Goal: Navigation & Orientation: Find specific page/section

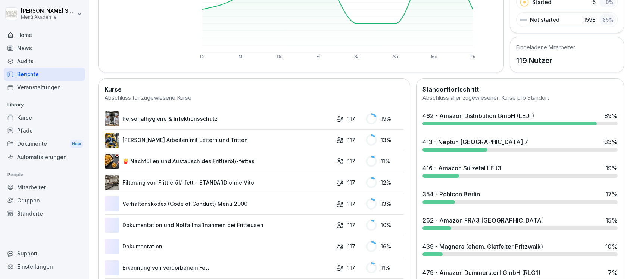
scroll to position [149, 0]
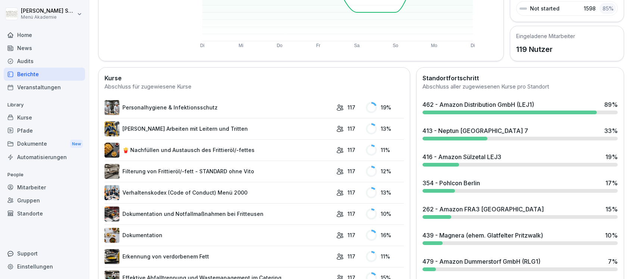
click at [469, 104] on div "462 - Amazon Distribution GmbH (LEJ1)" at bounding box center [478, 104] width 112 height 9
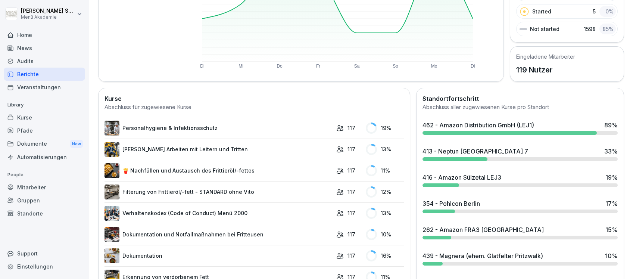
scroll to position [149, 0]
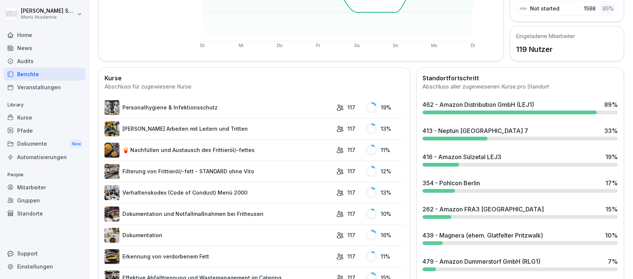
click at [505, 131] on div "413 - Neptun [GEOGRAPHIC_DATA] 7 33 %" at bounding box center [519, 130] width 195 height 9
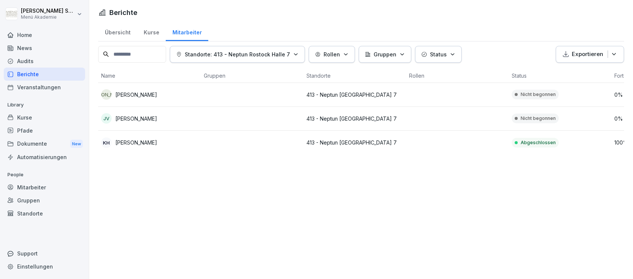
drag, startPoint x: 160, startPoint y: 94, endPoint x: 116, endPoint y: 96, distance: 44.1
click at [116, 96] on div "JA [PERSON_NAME]" at bounding box center [149, 94] width 97 height 10
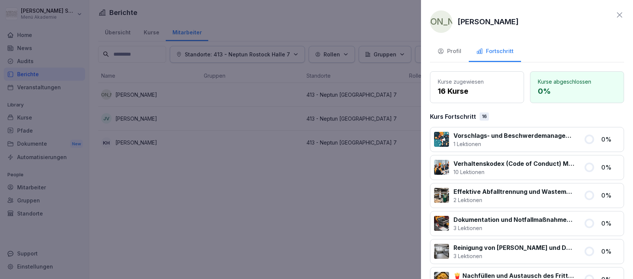
drag, startPoint x: 116, startPoint y: 96, endPoint x: 131, endPoint y: 94, distance: 15.8
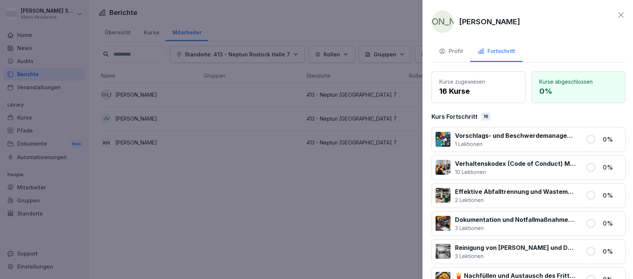
drag, startPoint x: 131, startPoint y: 94, endPoint x: 207, endPoint y: 14, distance: 110.3
click at [207, 14] on div at bounding box center [316, 139] width 633 height 279
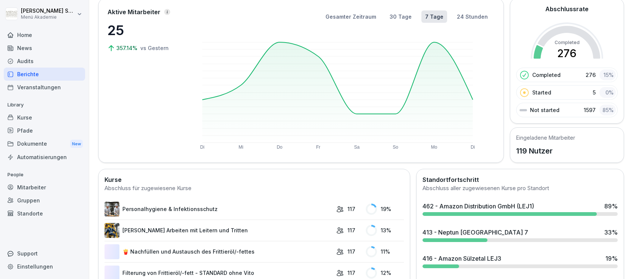
scroll to position [149, 0]
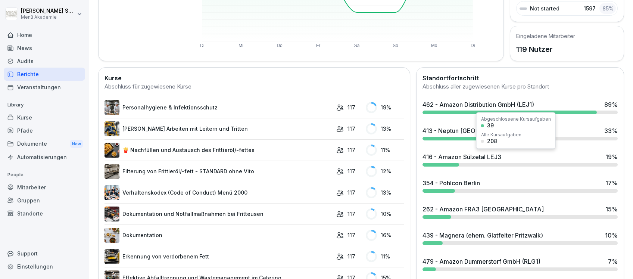
click at [472, 154] on div "416 - Amazon Sülzetal LEJ3" at bounding box center [461, 156] width 79 height 9
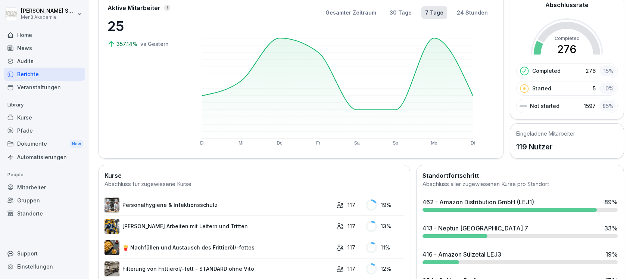
scroll to position [99, 0]
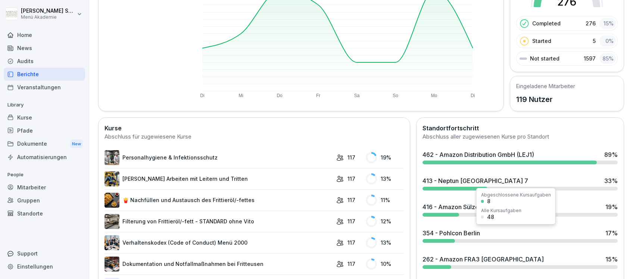
click at [473, 232] on div "354 - Pohlcon Berlin" at bounding box center [450, 232] width 57 height 9
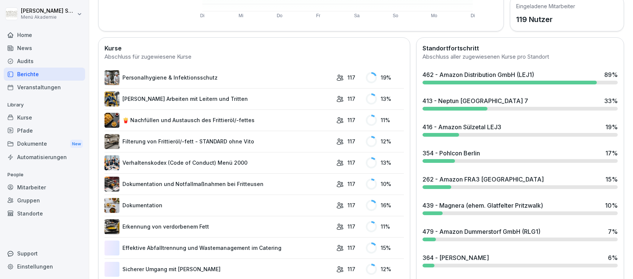
scroll to position [199, 0]
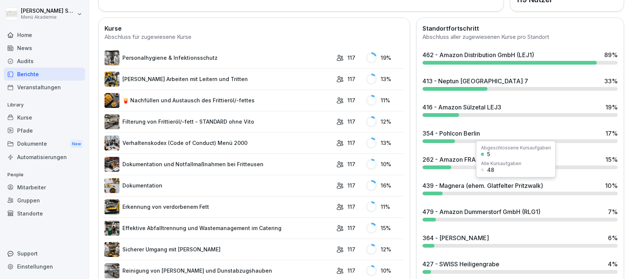
click at [464, 185] on div "439 - Magnera (ehem. Glatfelter Pritzwalk)" at bounding box center [482, 185] width 120 height 9
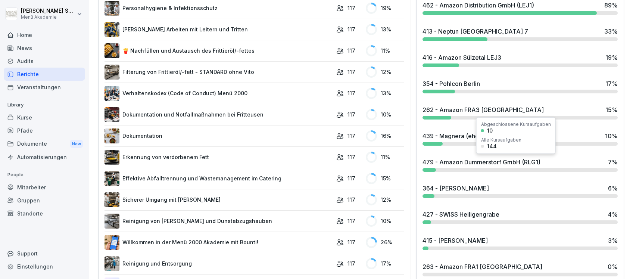
click at [453, 159] on div "479 - Amazon Dummerstorf GmbH (RLG1)" at bounding box center [481, 161] width 118 height 9
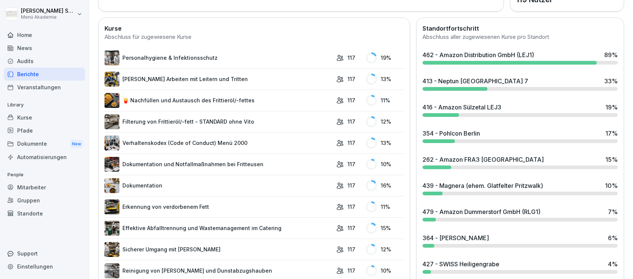
scroll to position [248, 0]
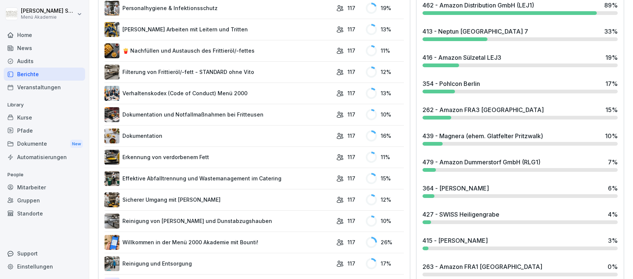
click at [450, 188] on div "364 - [PERSON_NAME]" at bounding box center [455, 188] width 66 height 9
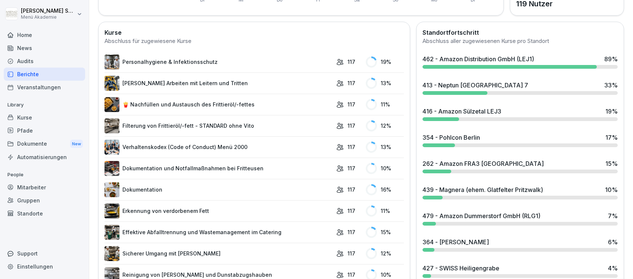
scroll to position [298, 0]
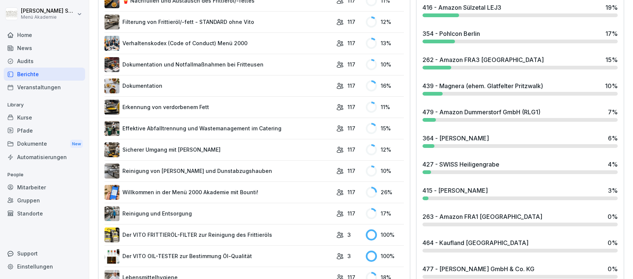
click at [451, 162] on div "427 - SWISS Heiligengrabe" at bounding box center [460, 164] width 77 height 9
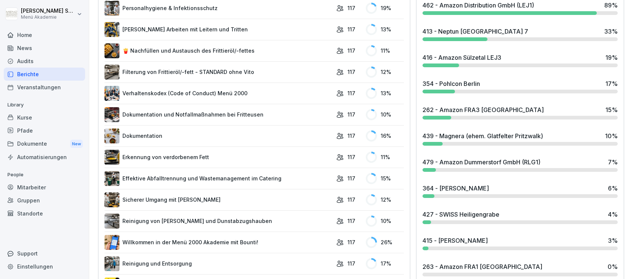
scroll to position [298, 0]
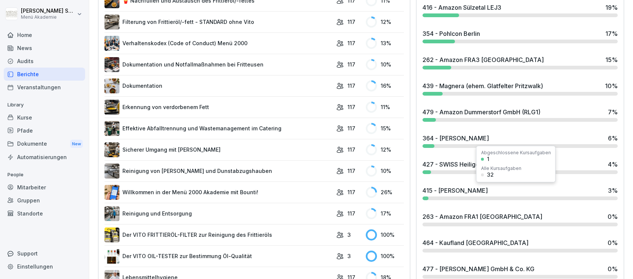
click at [454, 192] on div "415 - [PERSON_NAME]" at bounding box center [454, 190] width 65 height 9
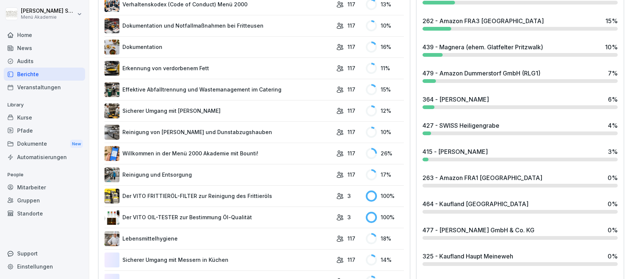
scroll to position [348, 0]
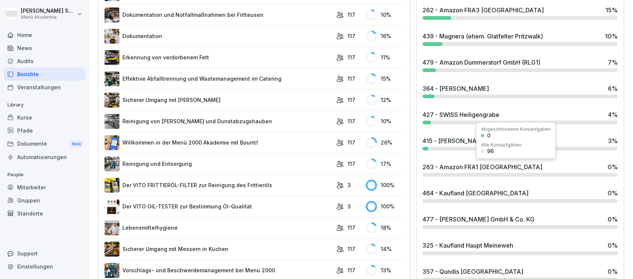
click at [447, 166] on div "263 - Amazon FRA1 [GEOGRAPHIC_DATA]" at bounding box center [482, 166] width 120 height 9
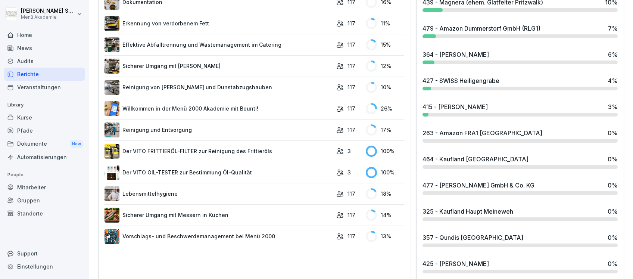
scroll to position [398, 0]
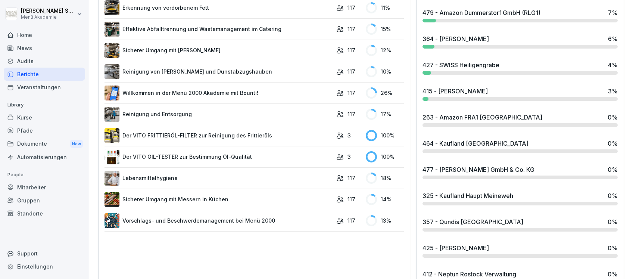
click at [466, 142] on div "464 - Kaufland [GEOGRAPHIC_DATA]" at bounding box center [475, 143] width 106 height 9
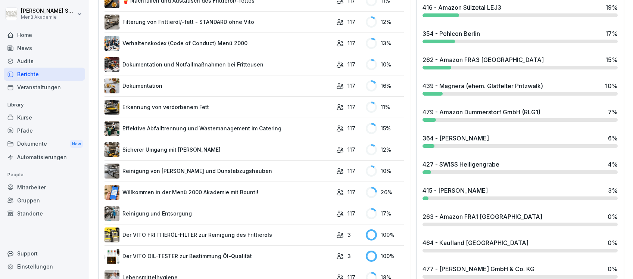
scroll to position [398, 0]
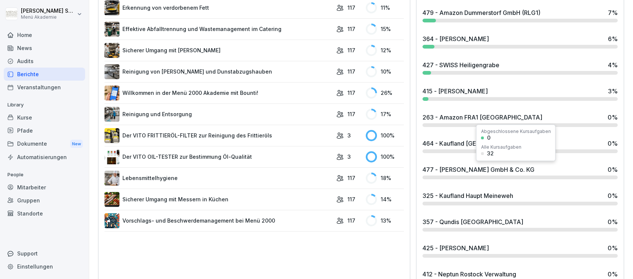
click at [467, 168] on div "477 - [PERSON_NAME] GmbH & Co. KG" at bounding box center [478, 169] width 112 height 9
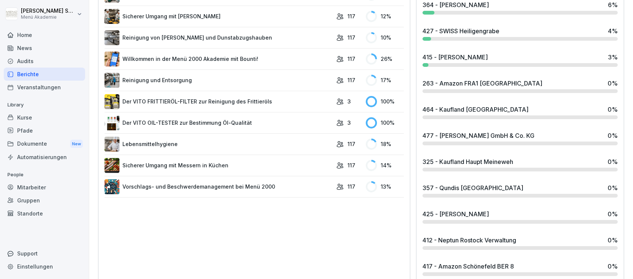
scroll to position [448, 0]
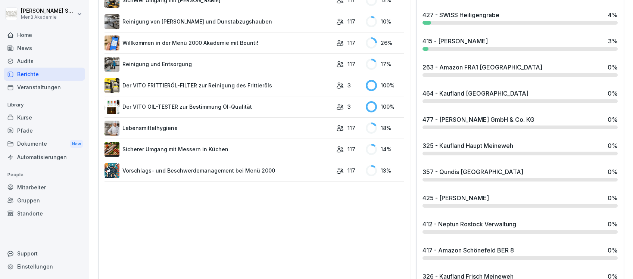
click at [464, 145] on div "325 - Kaufland Haupt Meineweh" at bounding box center [467, 145] width 91 height 9
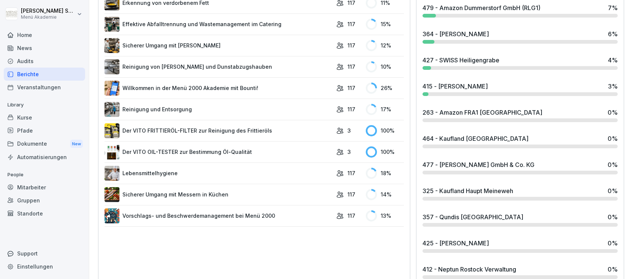
scroll to position [448, 0]
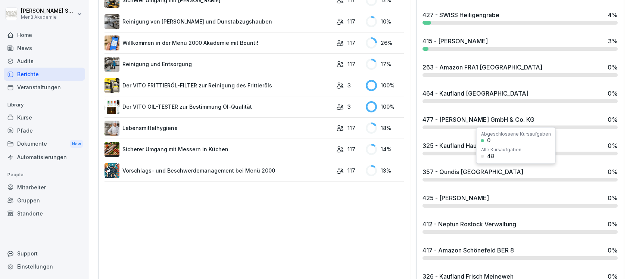
click at [461, 173] on div "357 - Qundis [GEOGRAPHIC_DATA]" at bounding box center [472, 171] width 101 height 9
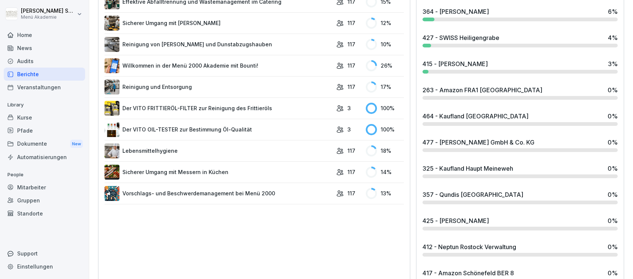
scroll to position [448, 0]
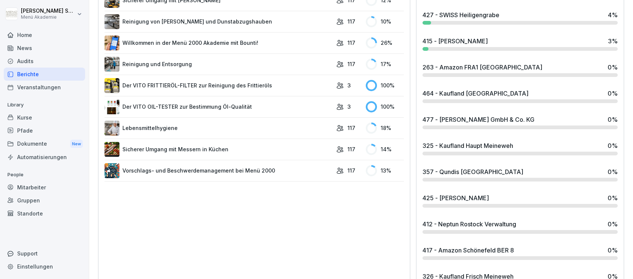
click at [469, 198] on div "425 - [PERSON_NAME]" at bounding box center [455, 197] width 66 height 9
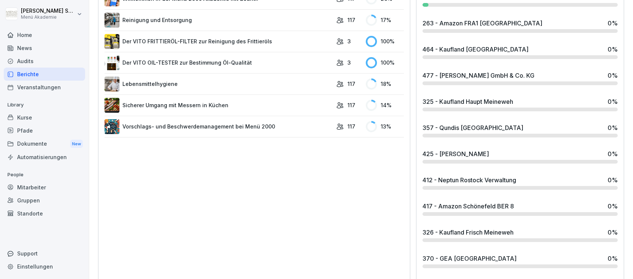
scroll to position [547, 0]
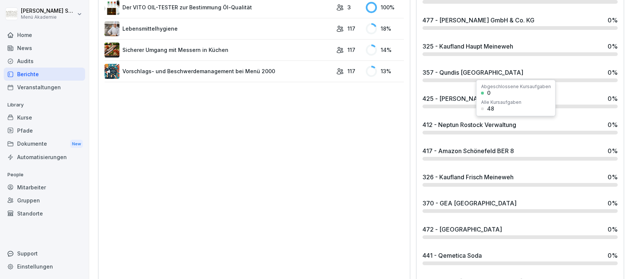
click at [458, 120] on div "412 - Neptun Rostock Verwaltung" at bounding box center [469, 124] width 94 height 9
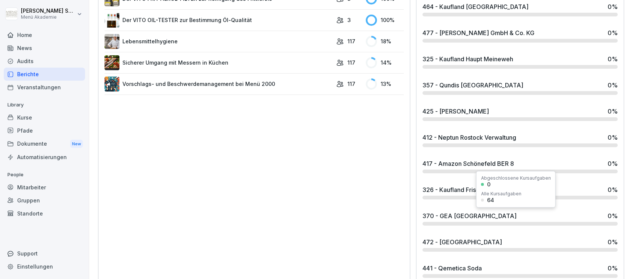
scroll to position [547, 0]
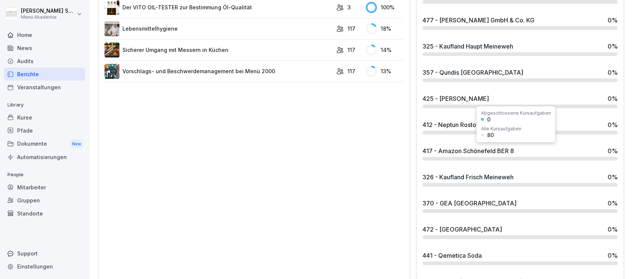
click at [466, 150] on div "417 - Amazon Schönefeld BER 8" at bounding box center [467, 150] width 91 height 9
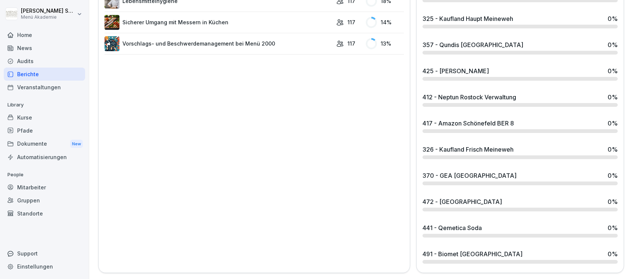
scroll to position [581, 0]
click at [454, 145] on div "326 - Kaufland Frisch Meineweh" at bounding box center [467, 149] width 91 height 9
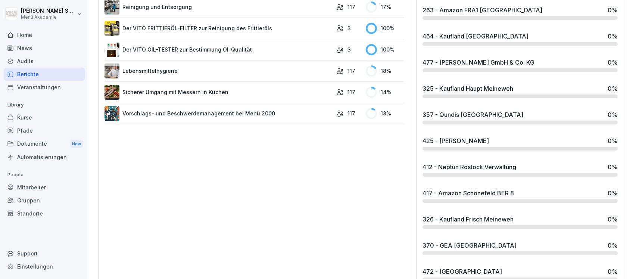
scroll to position [581, 0]
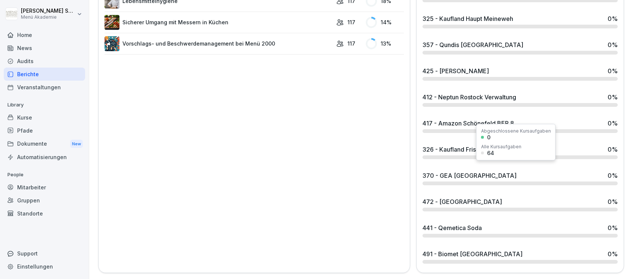
click at [454, 171] on div "370 - GEA [GEOGRAPHIC_DATA]" at bounding box center [469, 175] width 94 height 9
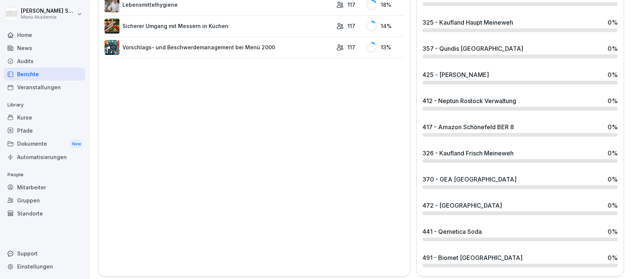
scroll to position [581, 0]
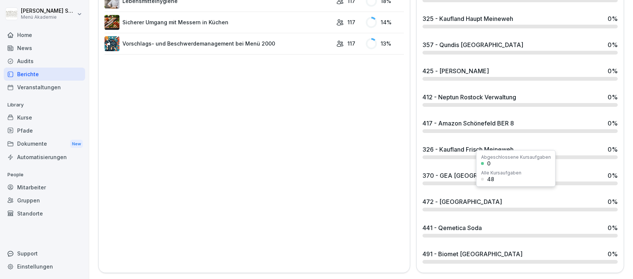
click at [454, 197] on div "472 - [GEOGRAPHIC_DATA]" at bounding box center [461, 201] width 79 height 9
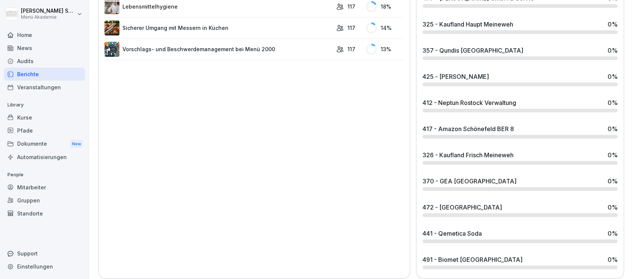
scroll to position [581, 0]
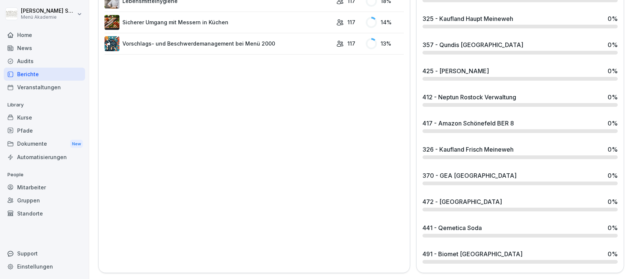
click at [465, 223] on div "441 - Qemetica Soda" at bounding box center [451, 227] width 59 height 9
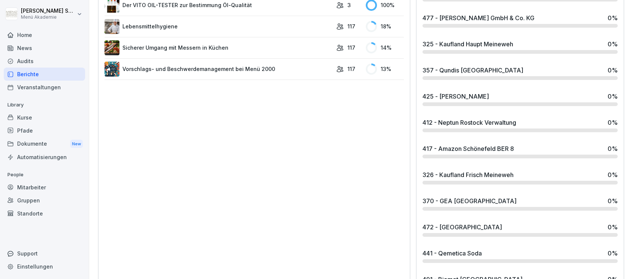
scroll to position [581, 0]
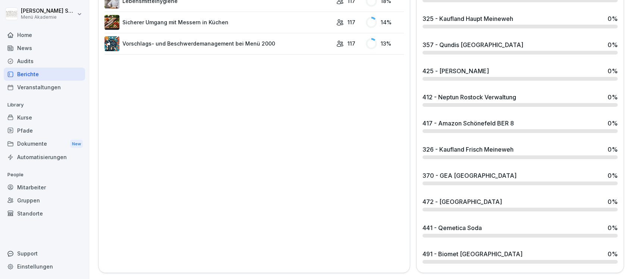
click at [456, 249] on div "491 - Biomet [GEOGRAPHIC_DATA]" at bounding box center [472, 253] width 100 height 9
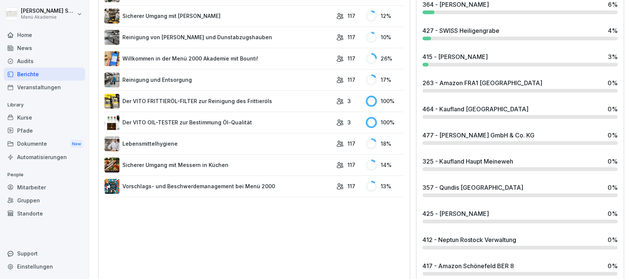
scroll to position [382, 0]
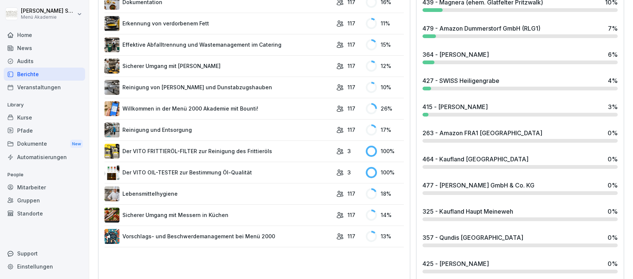
click at [448, 134] on div "263 - Amazon FRA1 [GEOGRAPHIC_DATA]" at bounding box center [482, 132] width 120 height 9
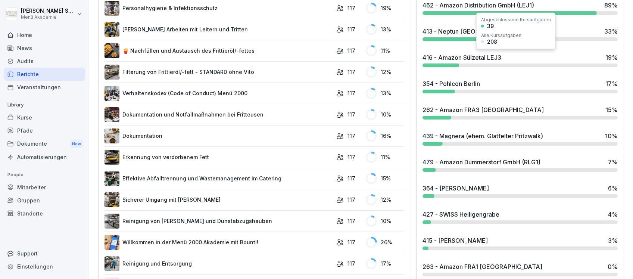
scroll to position [199, 0]
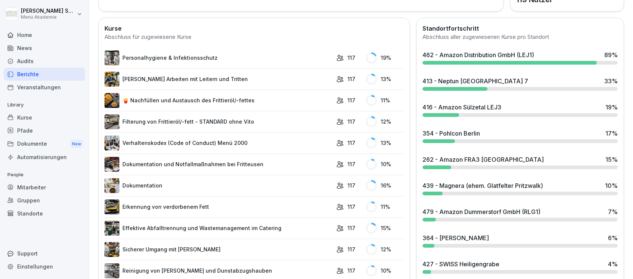
click at [445, 58] on div "462 - Amazon Distribution GmbH (LEJ1)" at bounding box center [478, 54] width 112 height 9
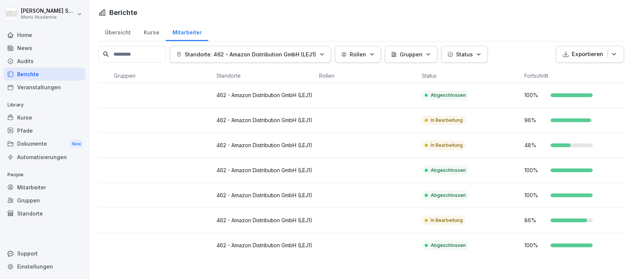
scroll to position [0, 97]
